Goal: Task Accomplishment & Management: Manage account settings

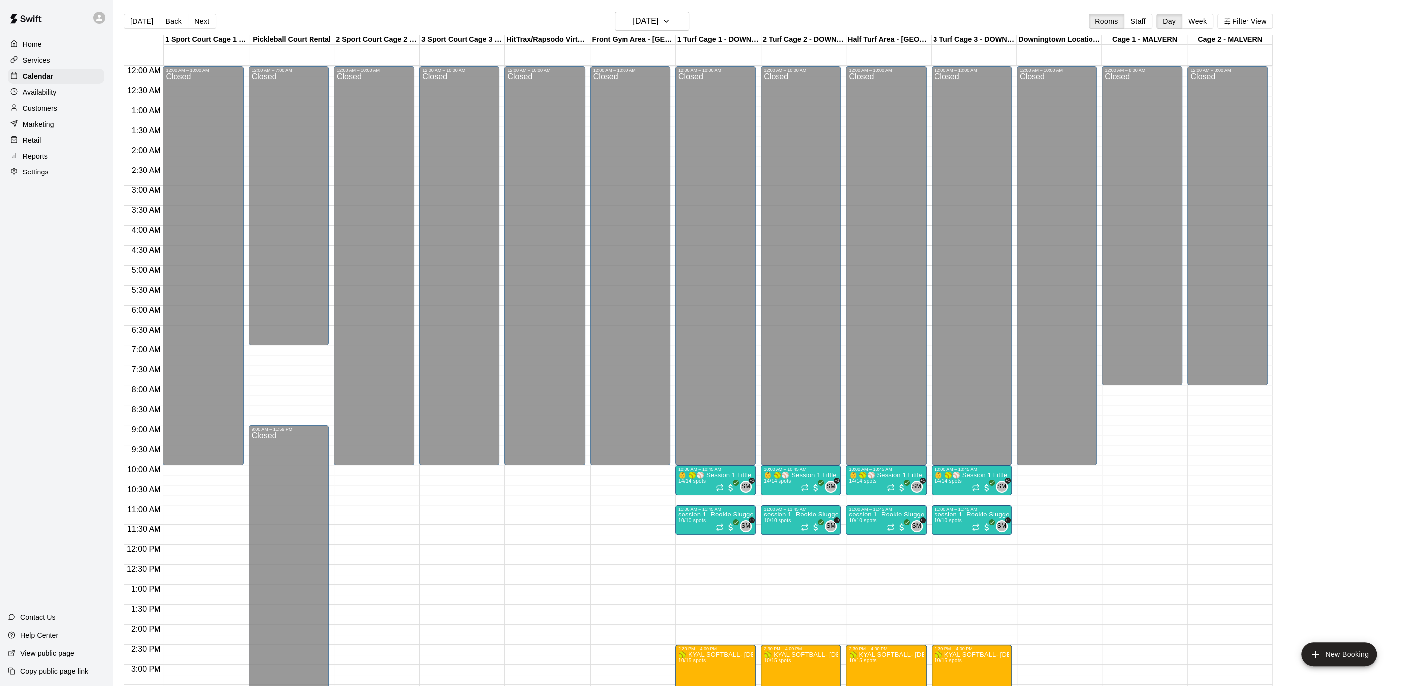
scroll to position [312, 0]
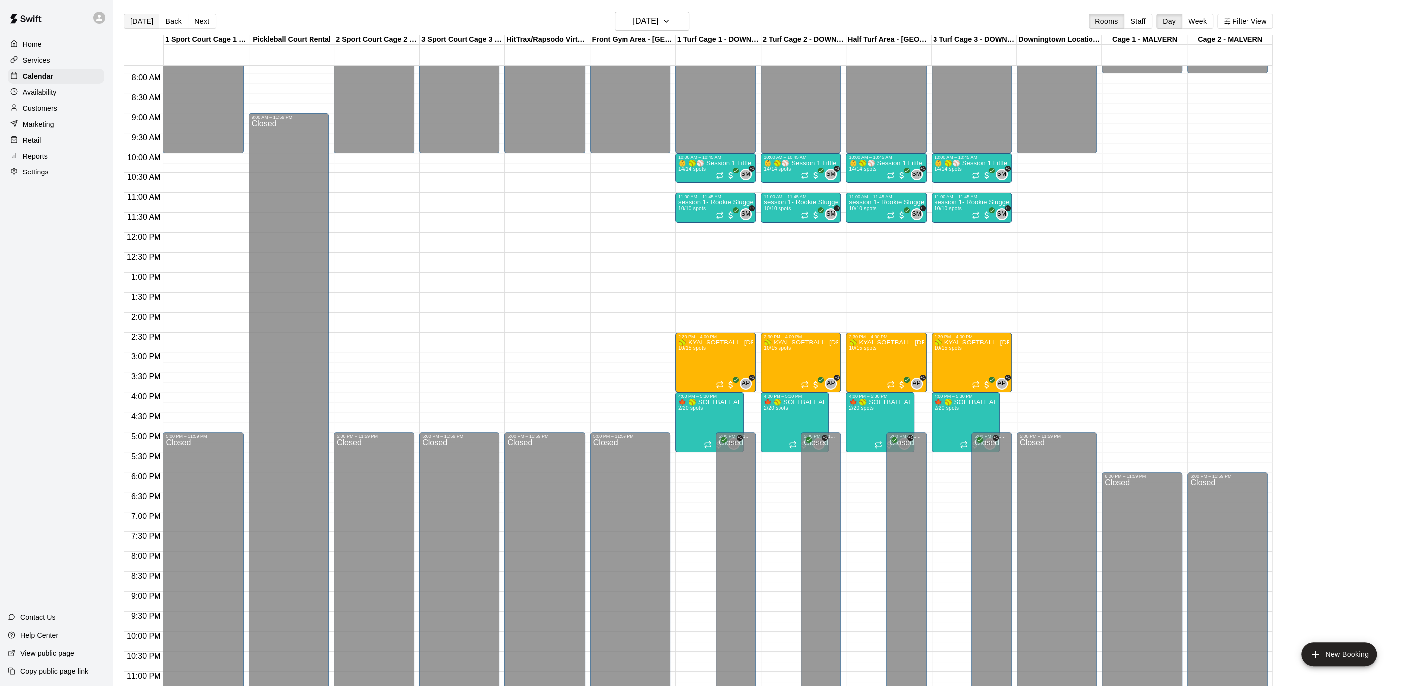
click at [152, 17] on button "[DATE]" at bounding box center [142, 21] width 36 height 15
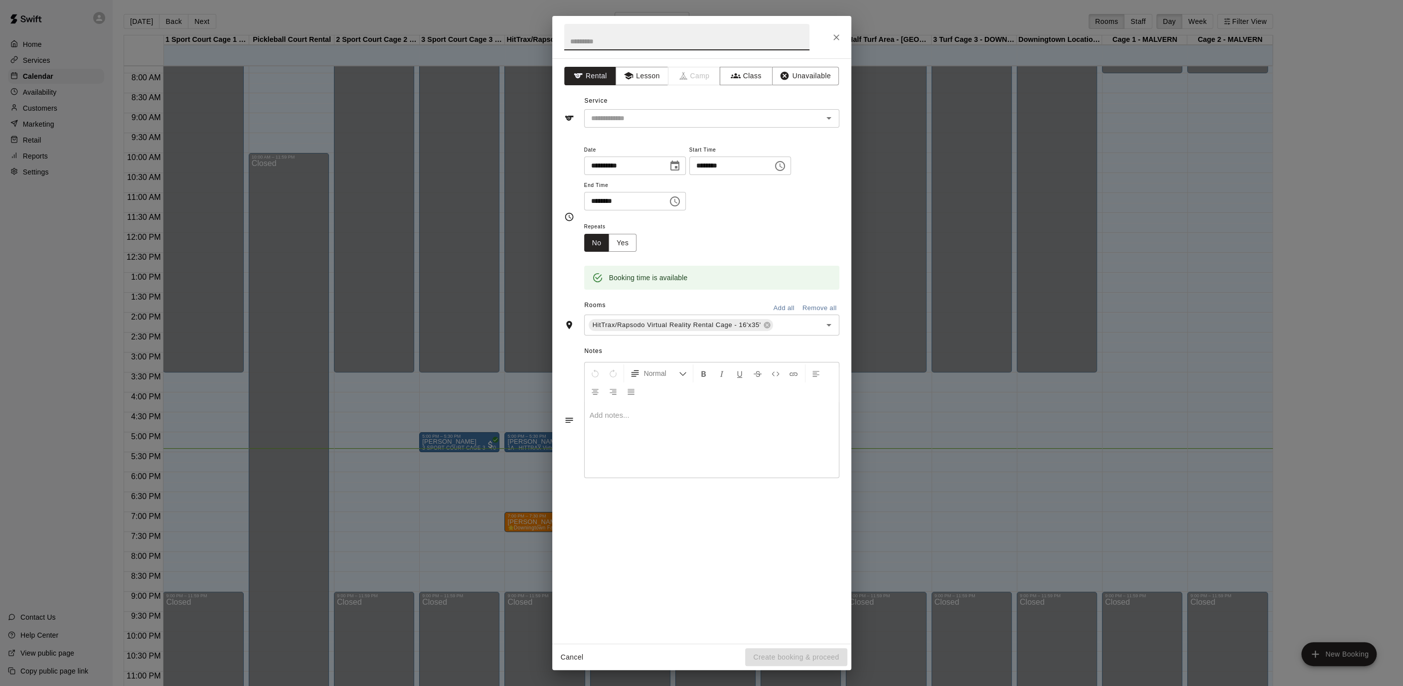
click at [681, 205] on icon "Choose time, selected time is 8:00 PM" at bounding box center [675, 201] width 12 height 12
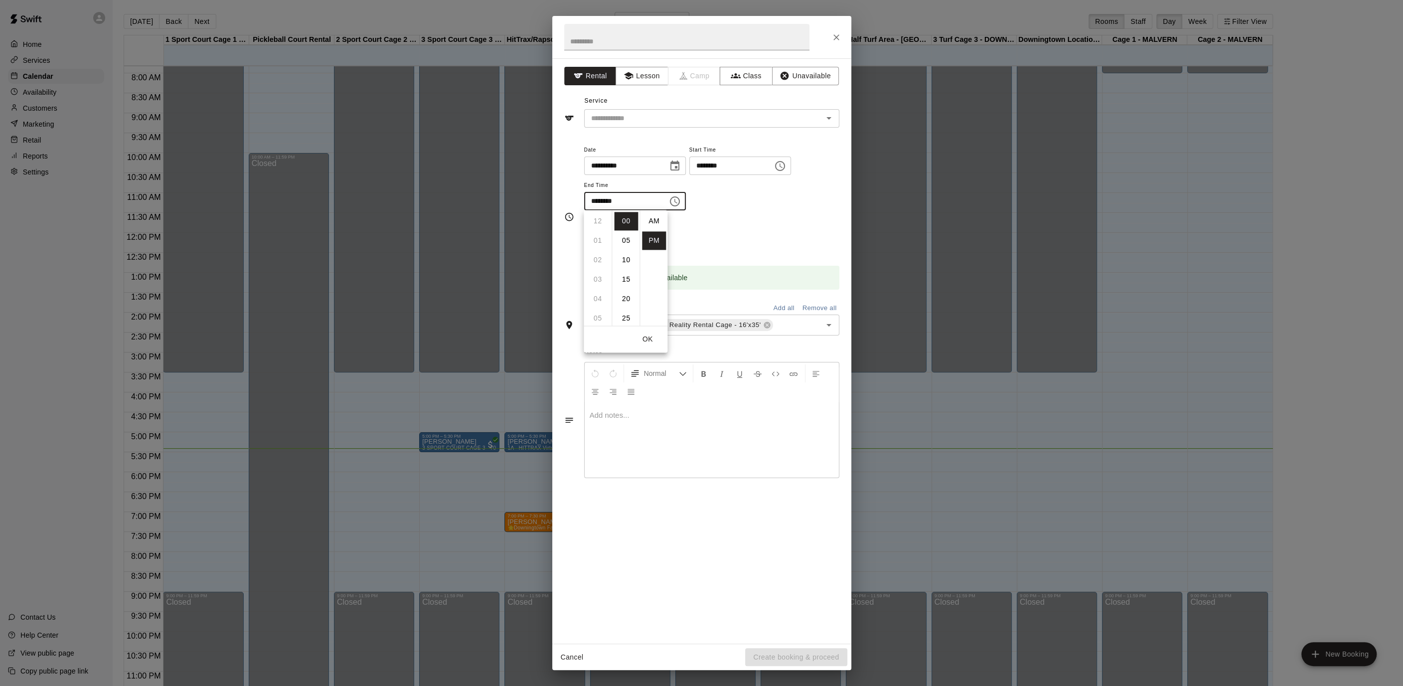
scroll to position [18, 0]
click at [591, 239] on li "09" at bounding box center [598, 240] width 24 height 18
type input "********"
click at [812, 76] on button "Unavailable" at bounding box center [805, 76] width 67 height 18
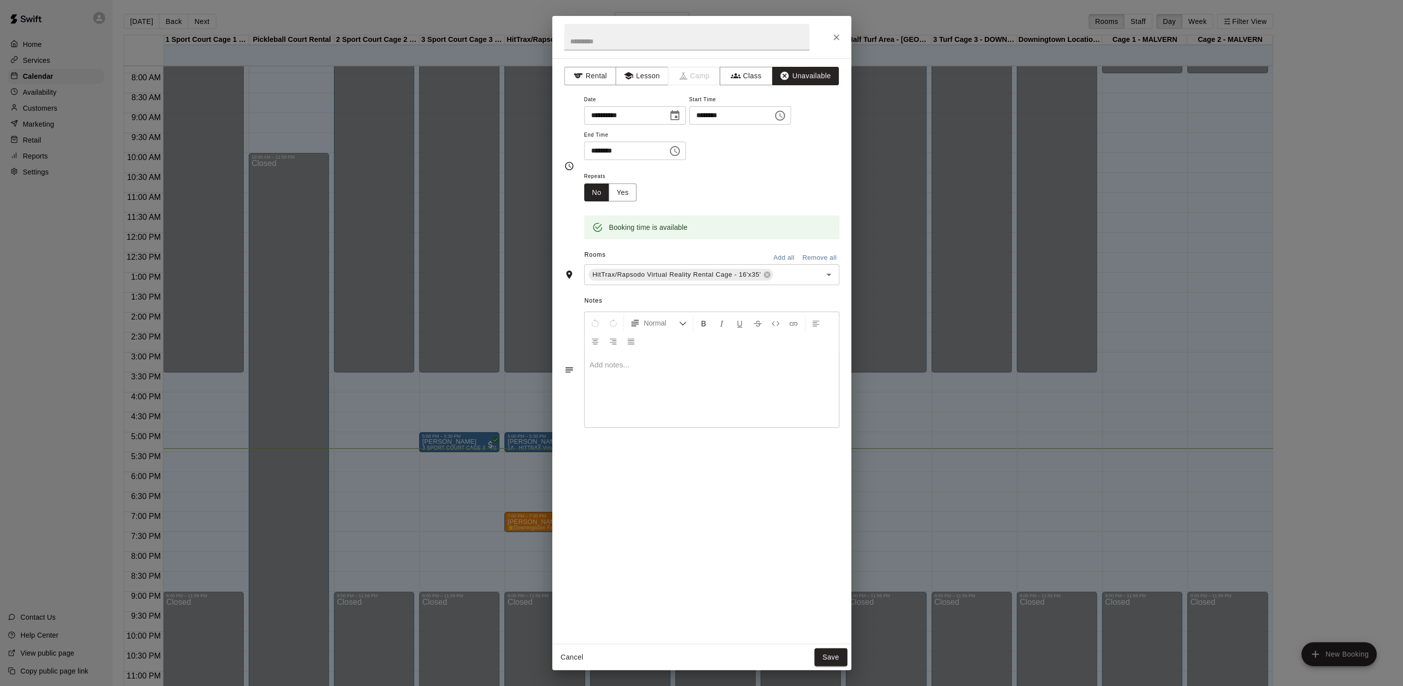
click at [787, 257] on button "Add all" at bounding box center [784, 257] width 32 height 15
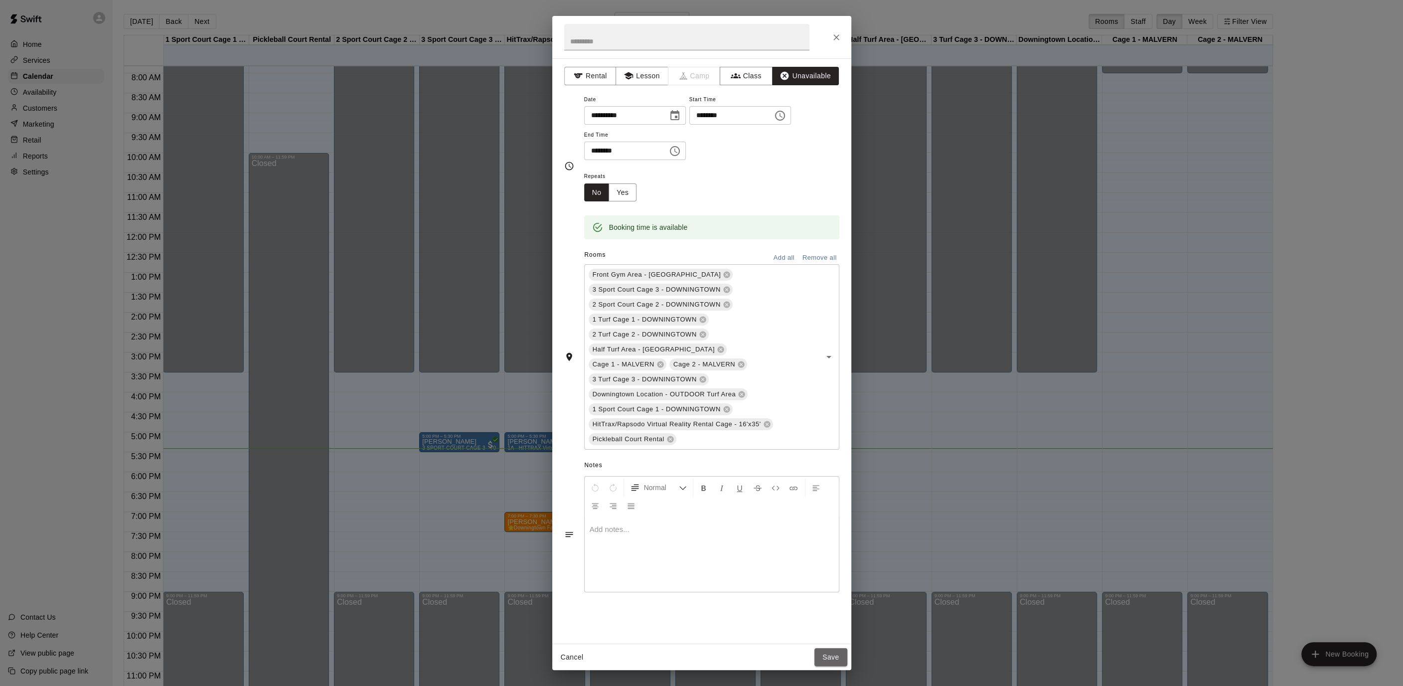
click at [837, 649] on button "Save" at bounding box center [830, 657] width 33 height 18
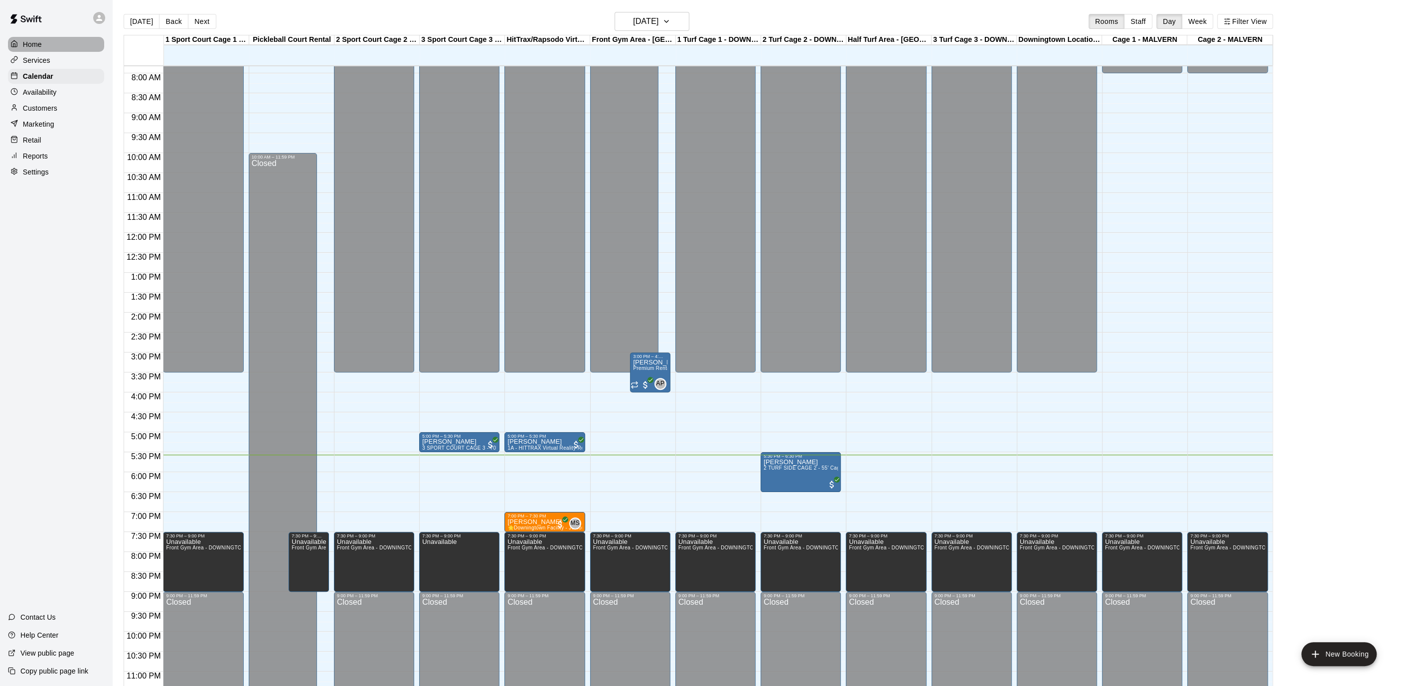
click at [59, 43] on div "Home" at bounding box center [56, 44] width 96 height 15
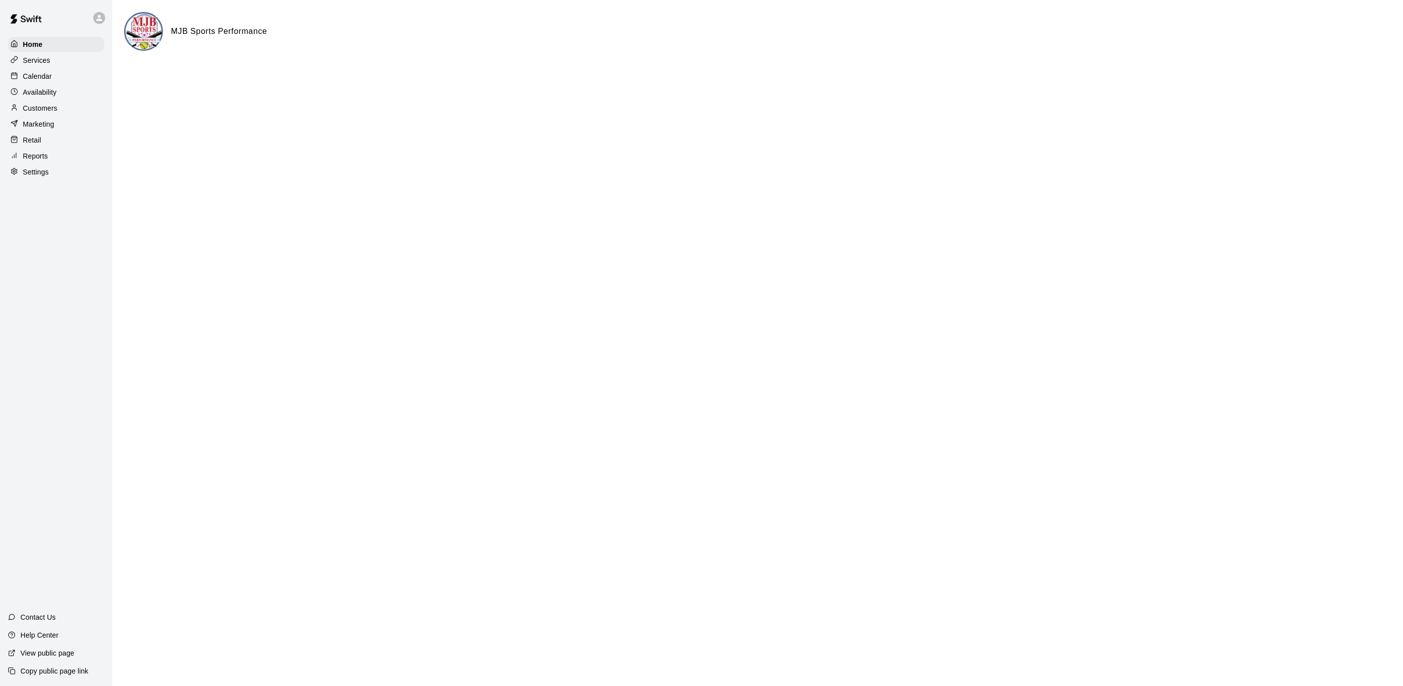
click at [55, 79] on div "Calendar" at bounding box center [56, 76] width 96 height 15
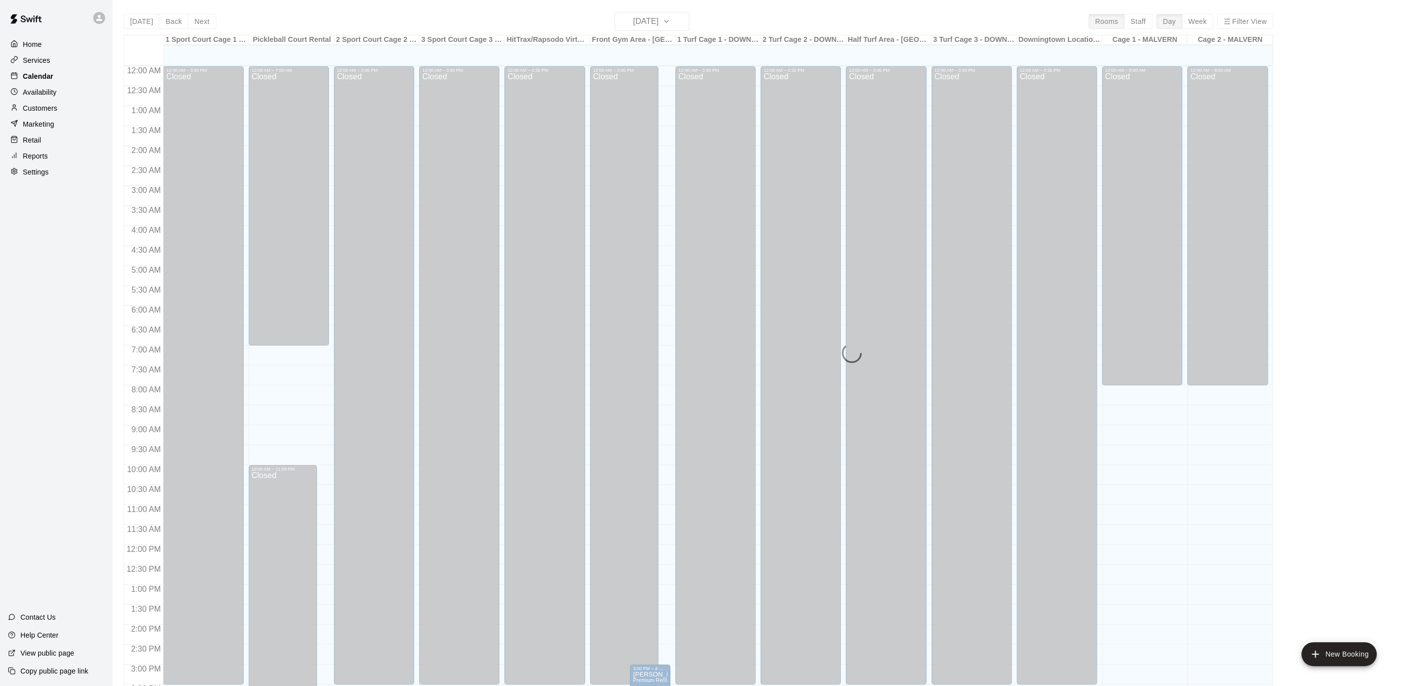
scroll to position [296, 0]
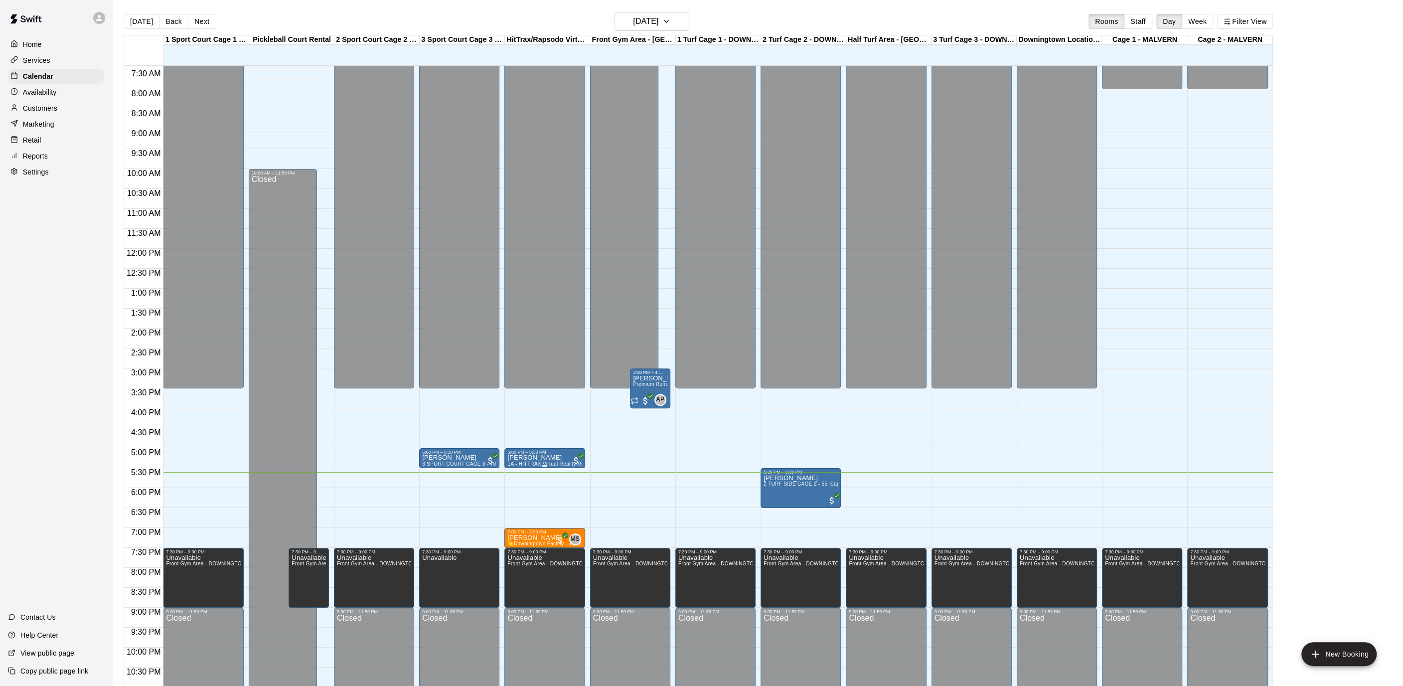
click at [560, 457] on p "[PERSON_NAME]" at bounding box center [544, 457] width 74 height 0
click at [519, 473] on icon "edit" at bounding box center [517, 468] width 12 height 12
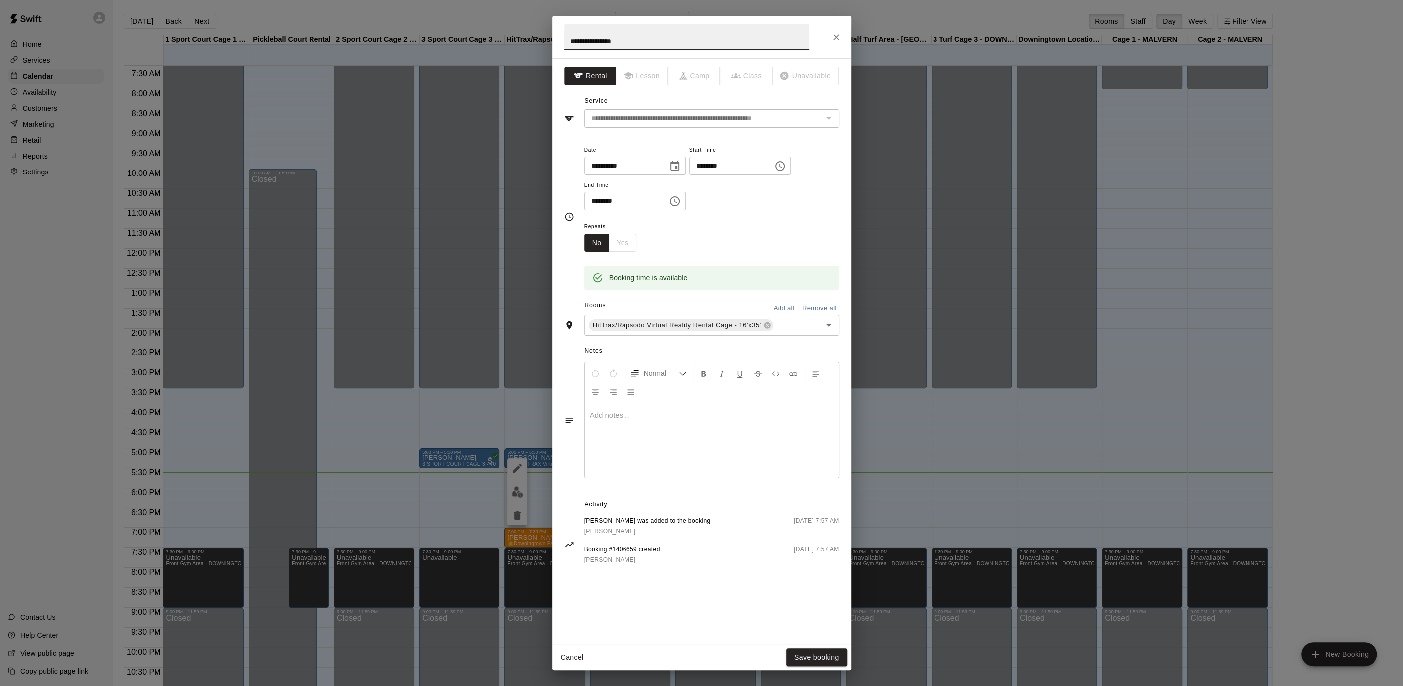
click at [836, 41] on icon "Close" at bounding box center [836, 37] width 10 height 10
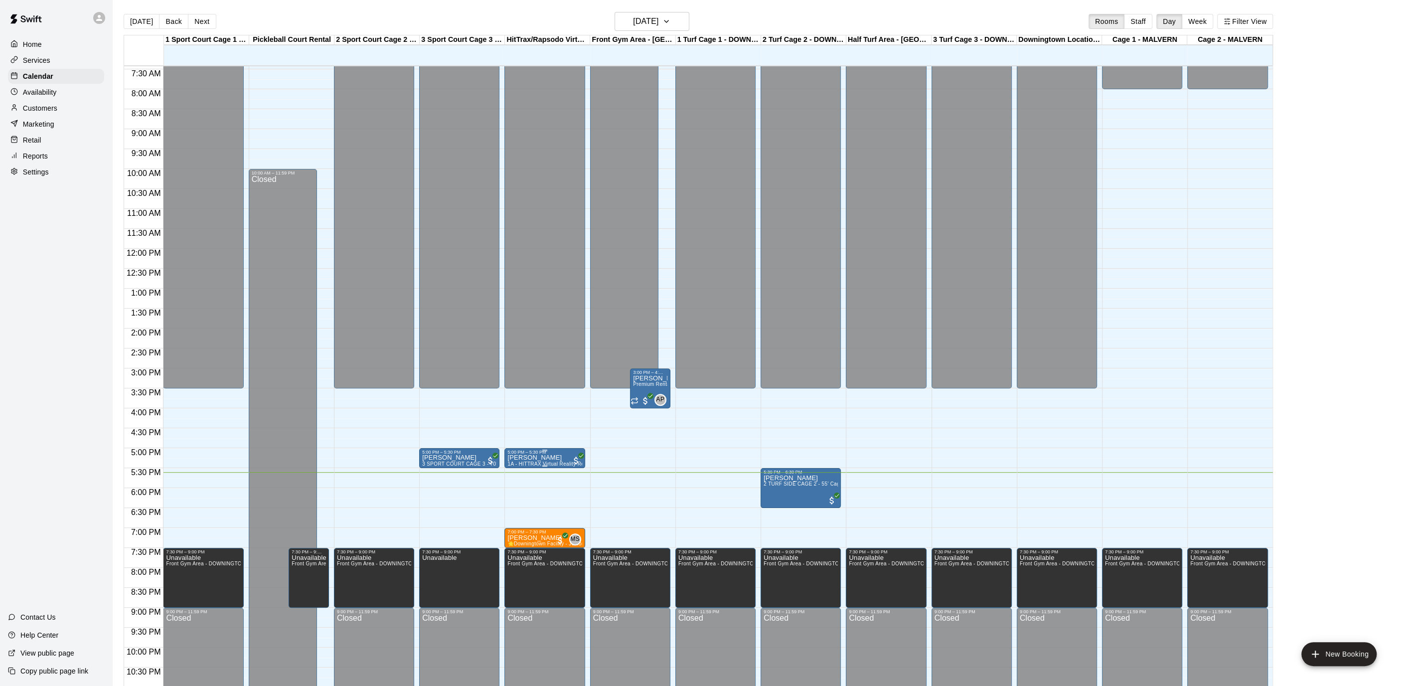
click at [513, 489] on img "edit" at bounding box center [517, 488] width 11 height 11
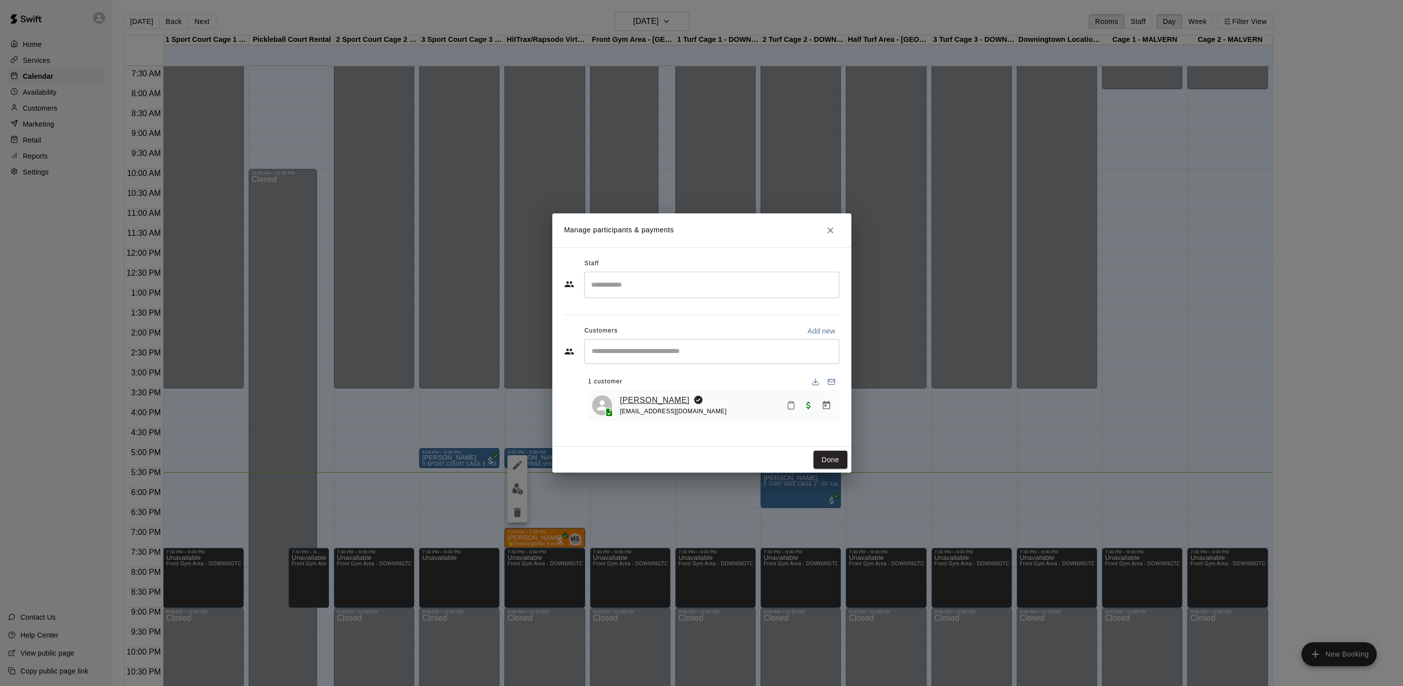
click at [645, 398] on link "[PERSON_NAME]" at bounding box center [655, 400] width 70 height 13
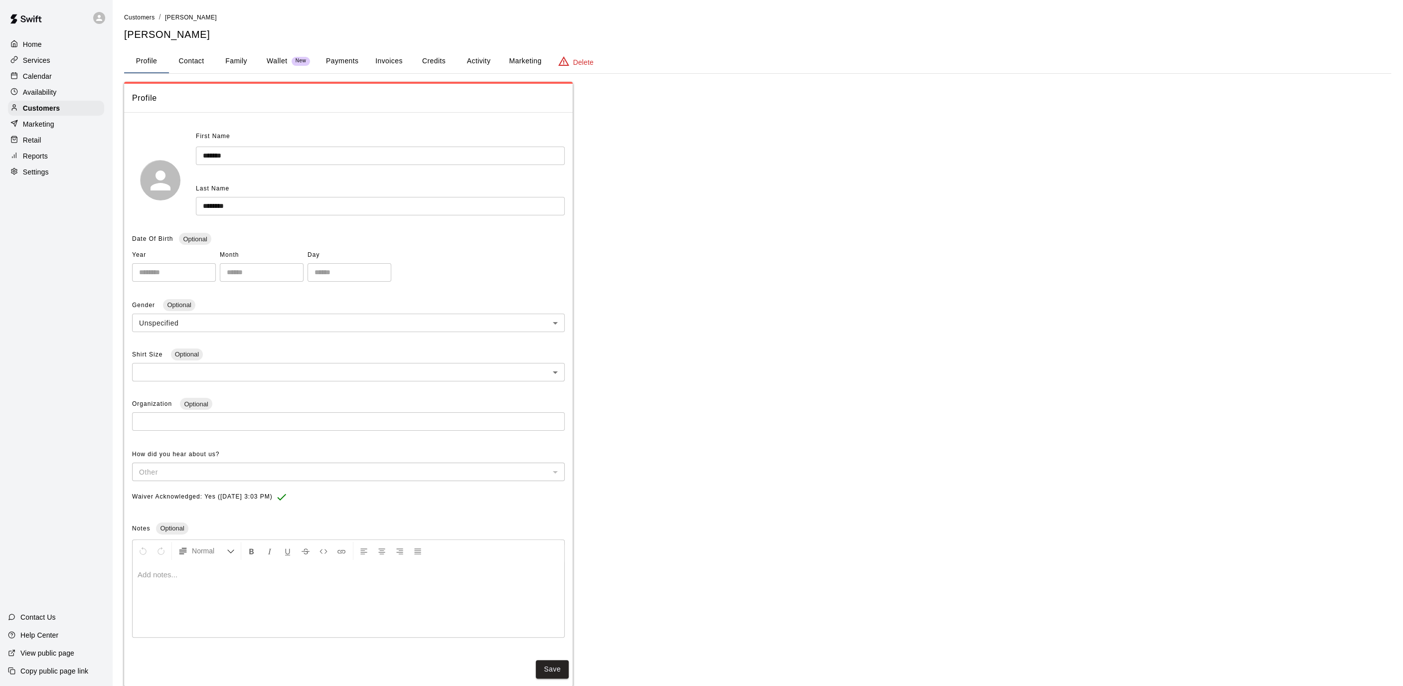
click at [201, 57] on button "Contact" at bounding box center [191, 61] width 45 height 24
select select "**"
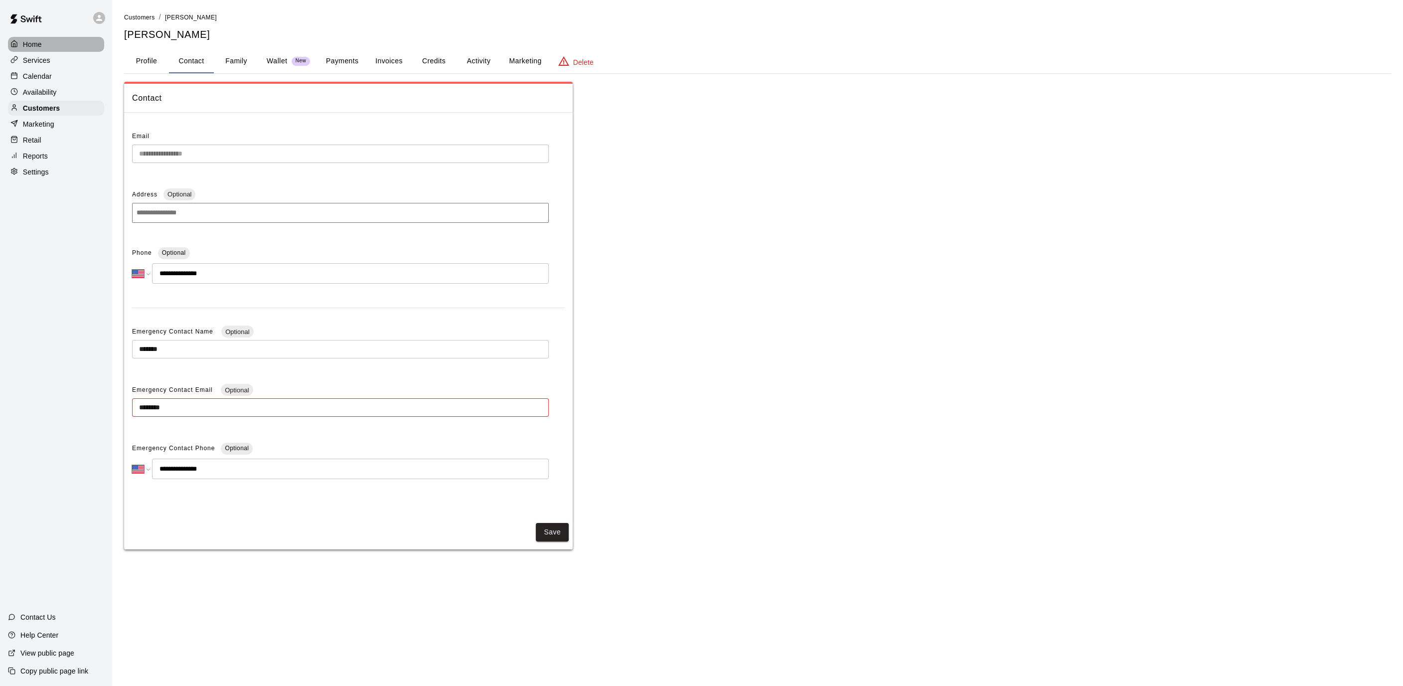
click at [54, 48] on div "Home" at bounding box center [56, 44] width 96 height 15
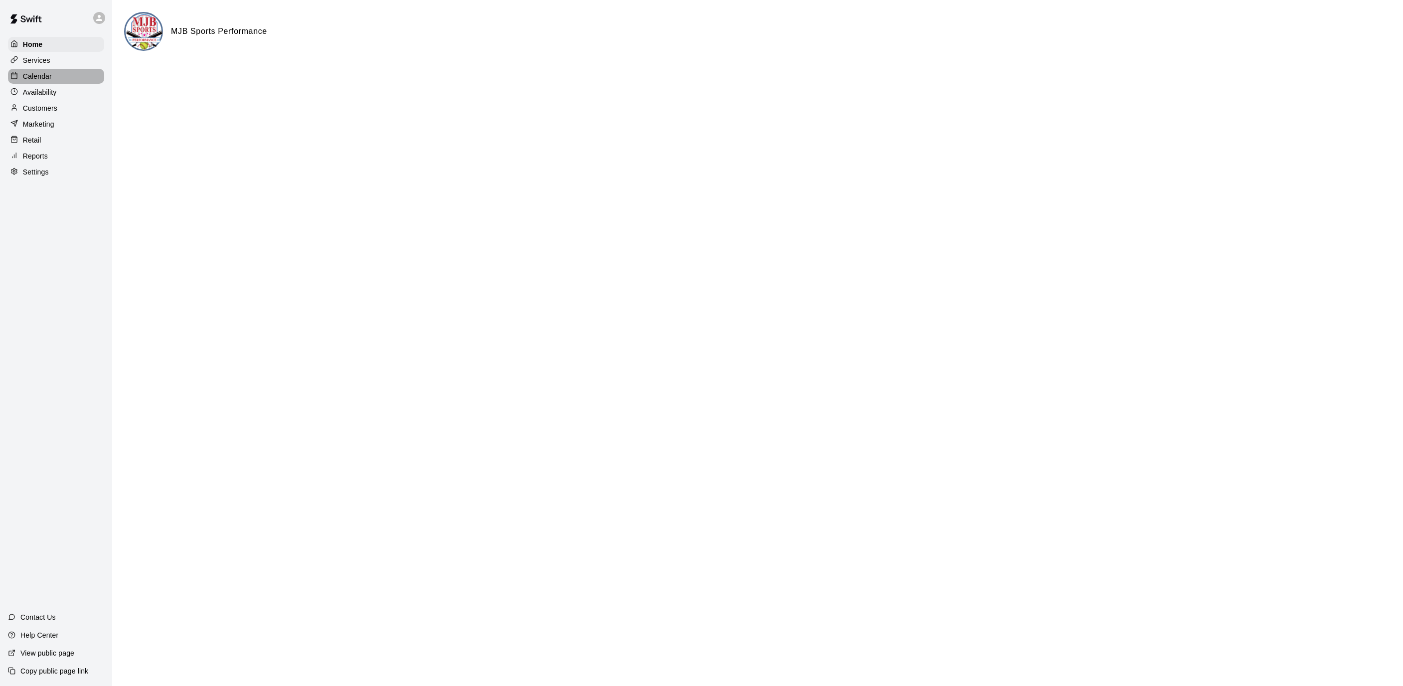
click at [50, 74] on p "Calendar" at bounding box center [37, 76] width 29 height 10
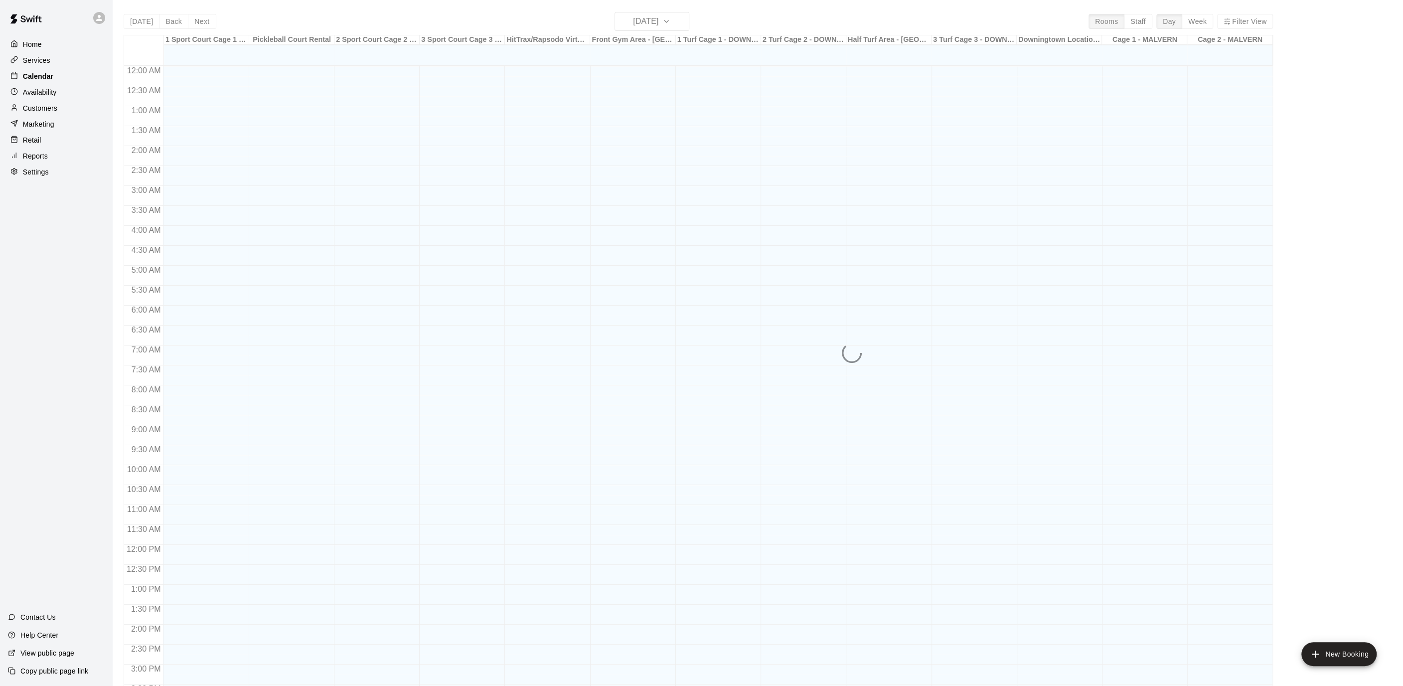
scroll to position [296, 0]
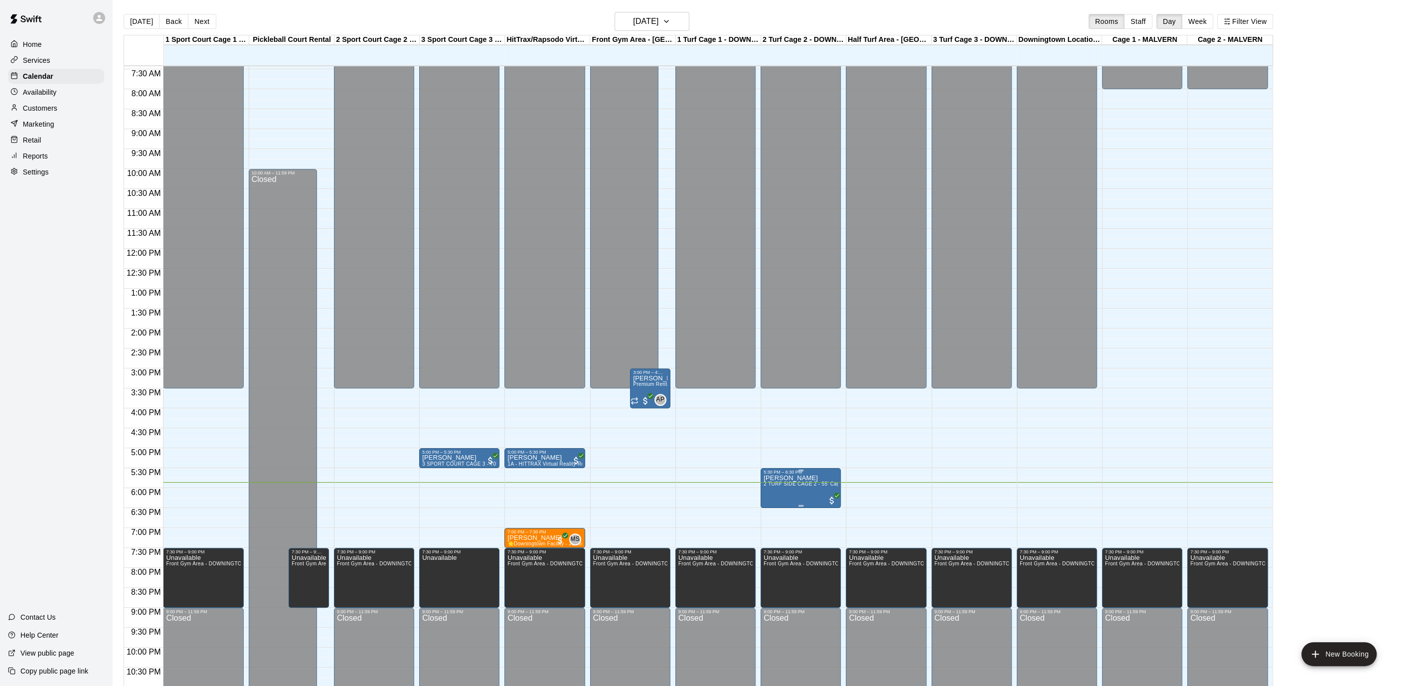
click at [777, 509] on img "edit" at bounding box center [773, 508] width 11 height 11
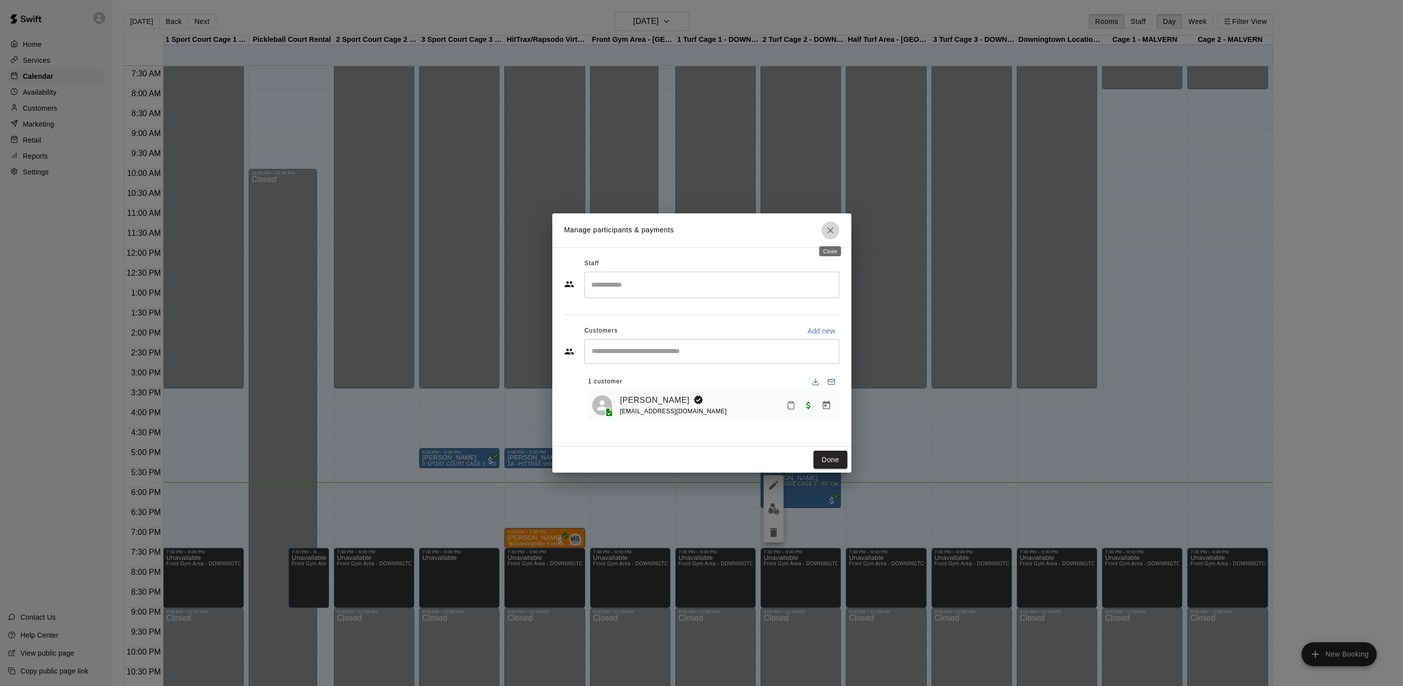
click at [821, 231] on button "Close" at bounding box center [830, 230] width 18 height 18
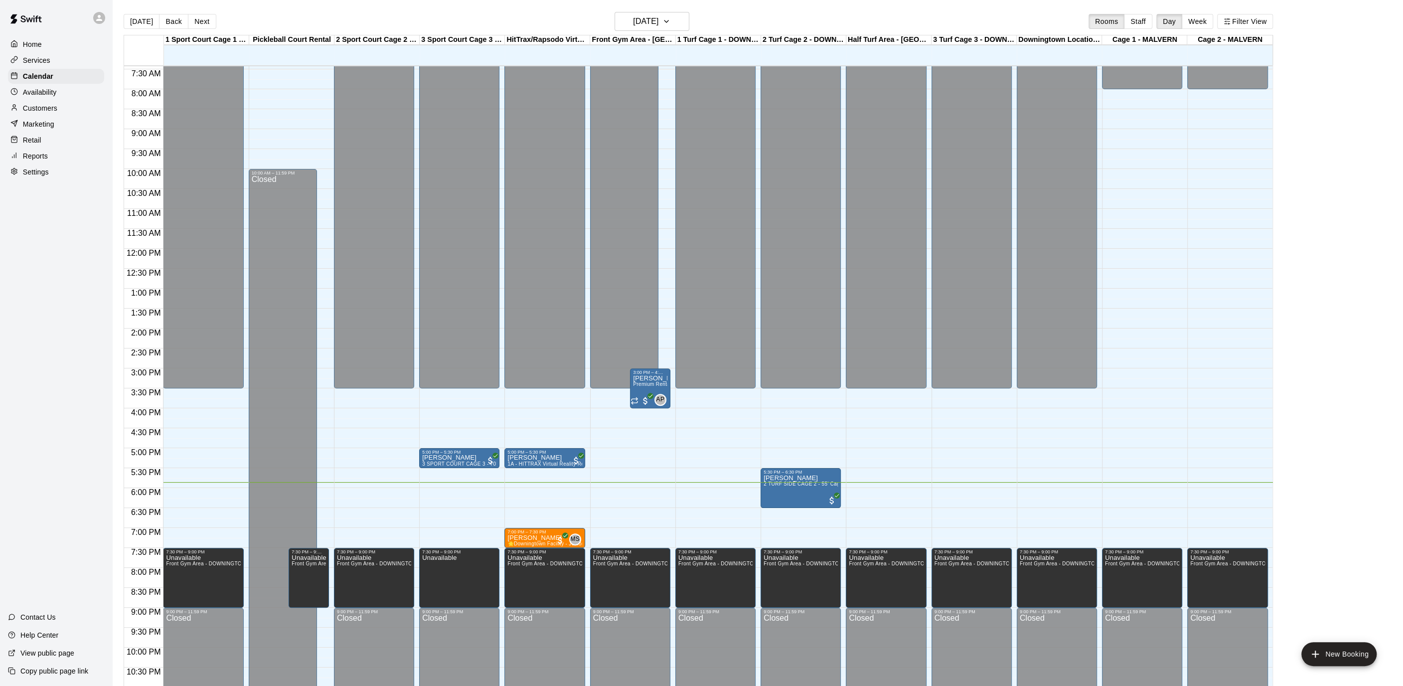
click at [41, 167] on p "Settings" at bounding box center [36, 172] width 26 height 10
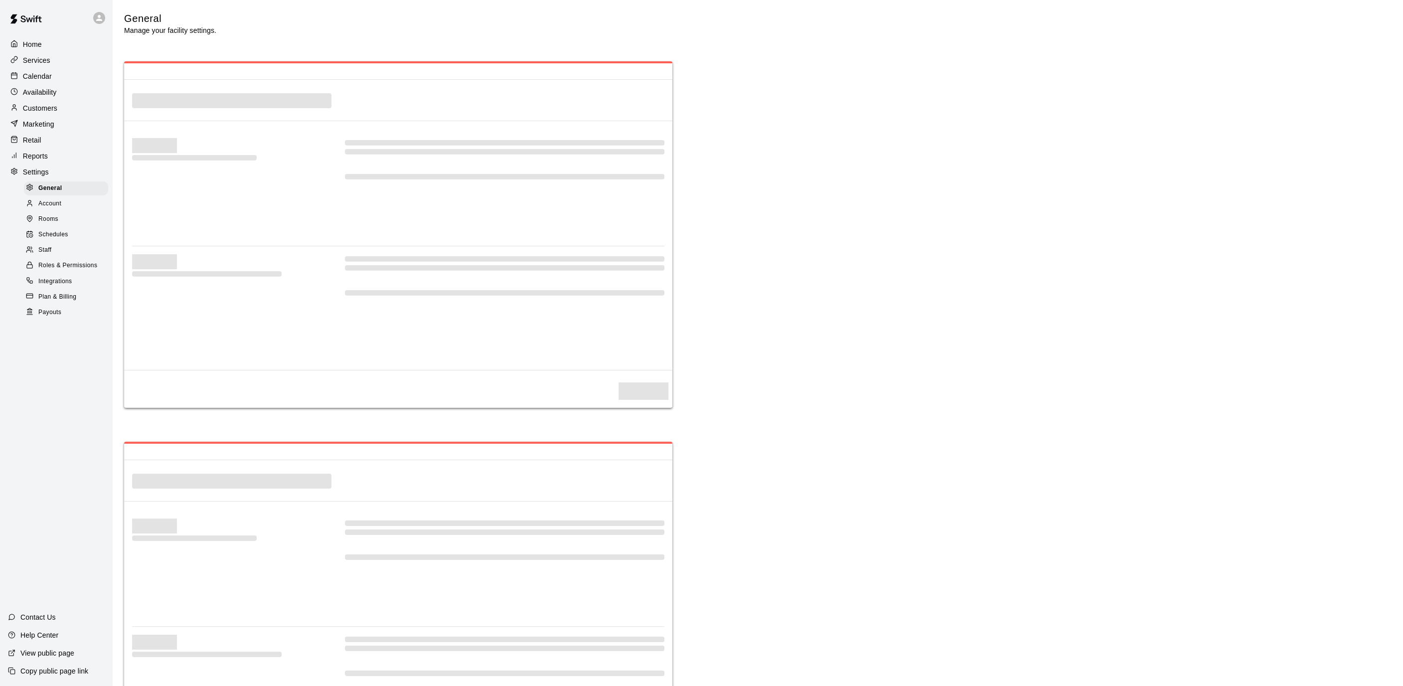
scroll to position [1941, 0]
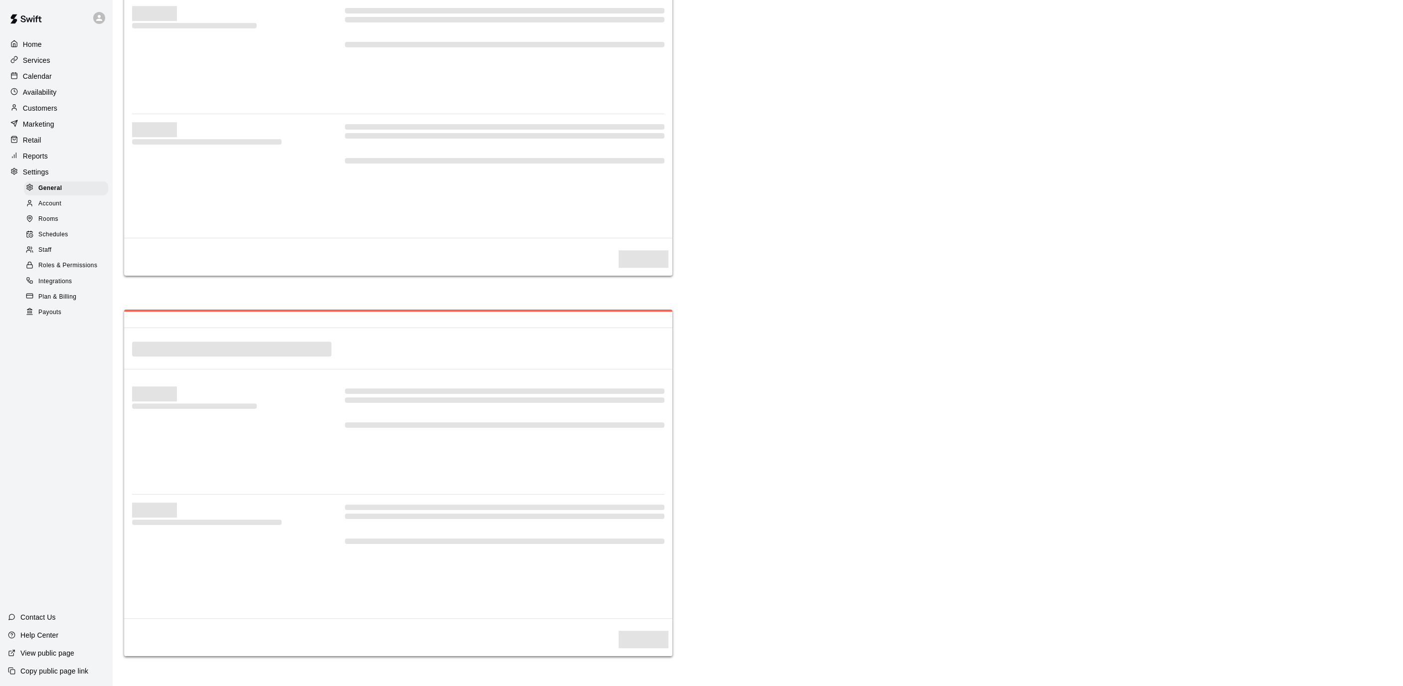
select select "**"
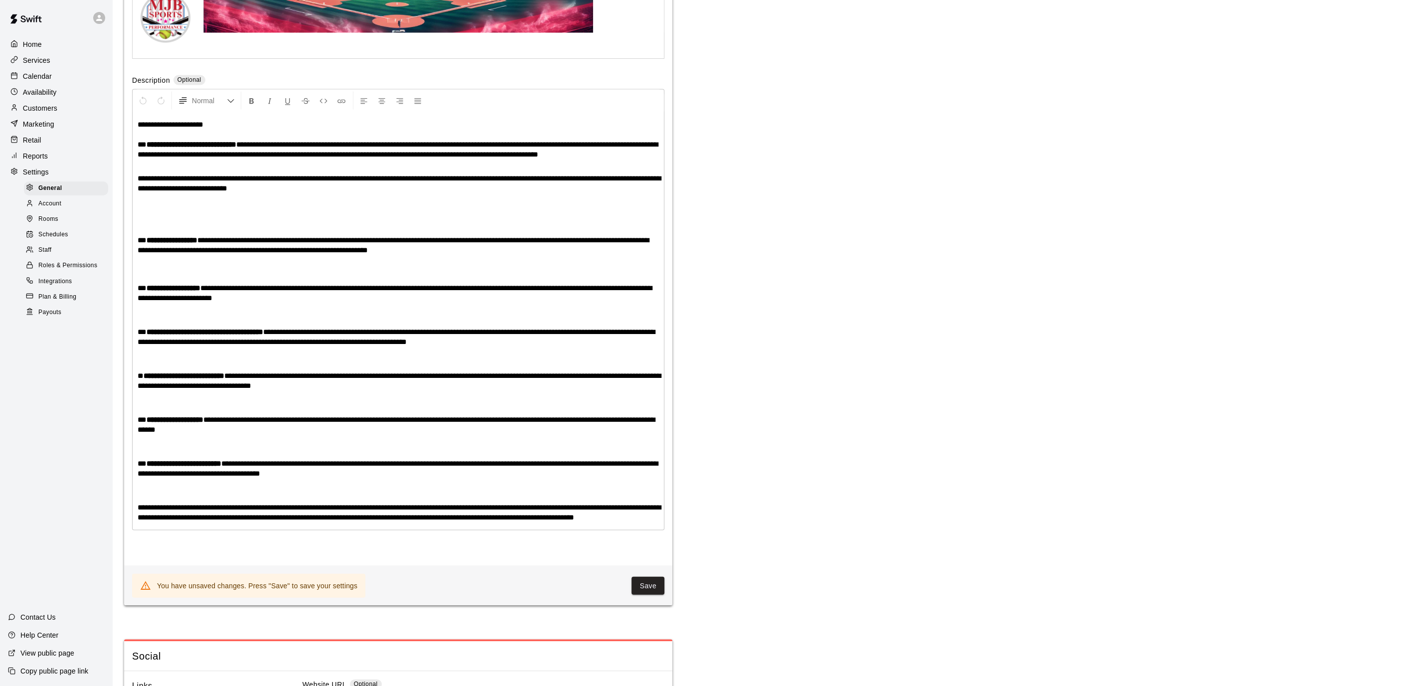
scroll to position [2383, 0]
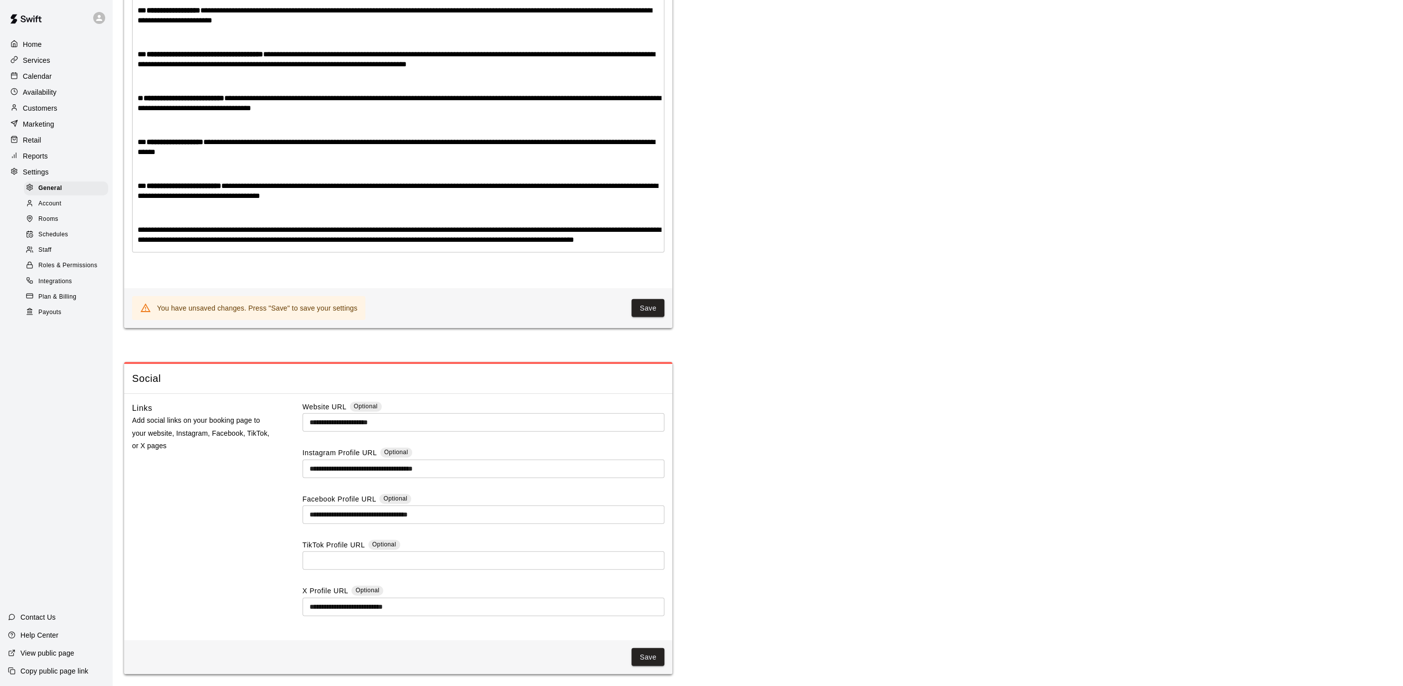
click at [73, 316] on div "Payouts" at bounding box center [66, 312] width 84 height 14
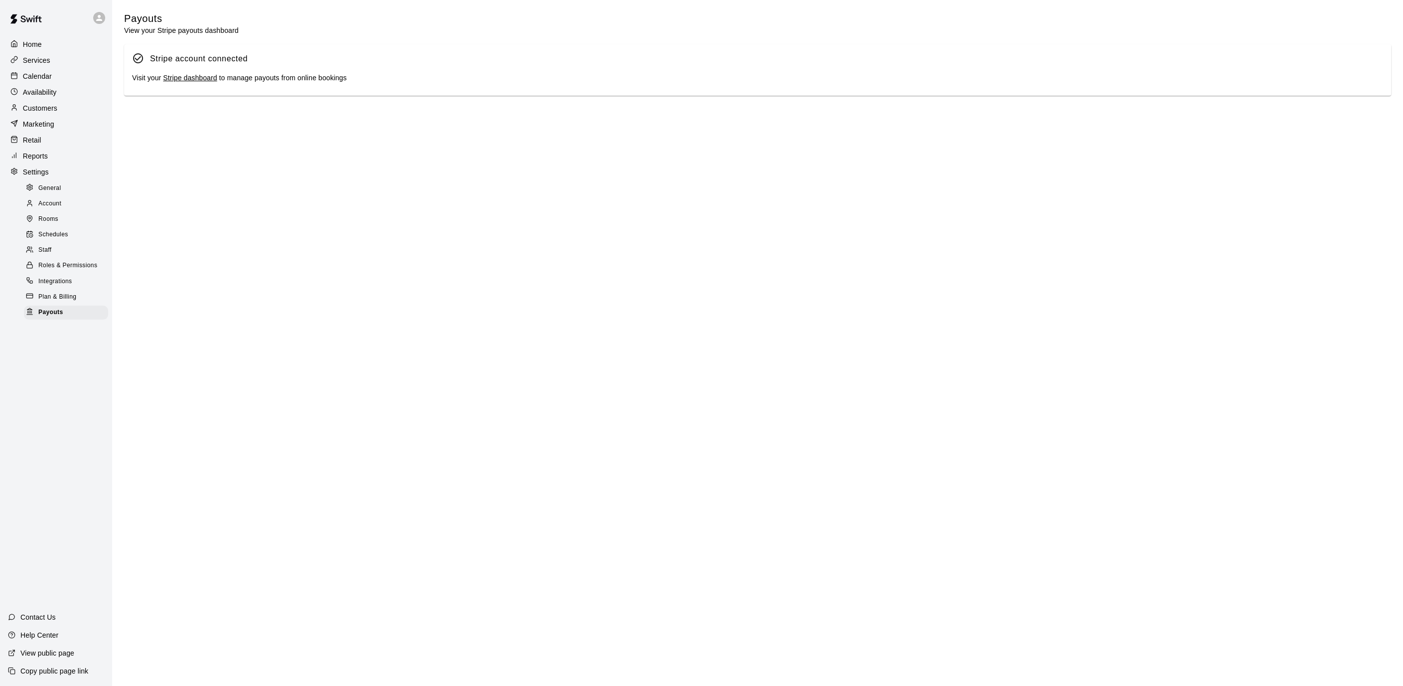
click at [172, 75] on link "Stripe dashboard" at bounding box center [190, 78] width 54 height 8
